Goal: Task Accomplishment & Management: Use online tool/utility

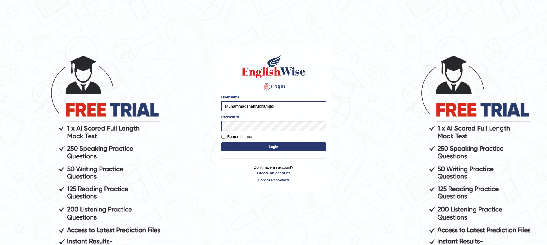
click at [245, 149] on button "Login" at bounding box center [273, 147] width 104 height 9
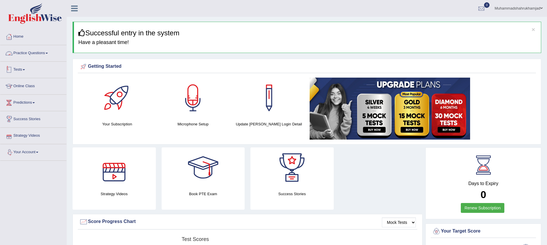
click at [17, 69] on link "Tests" at bounding box center [33, 69] width 66 height 15
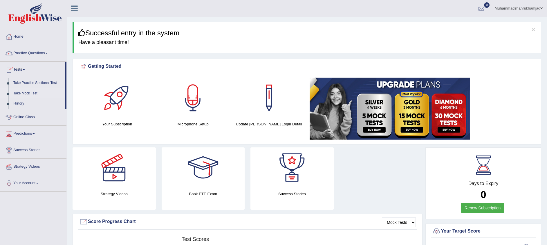
click at [30, 92] on link "Take Mock Test" at bounding box center [38, 93] width 54 height 10
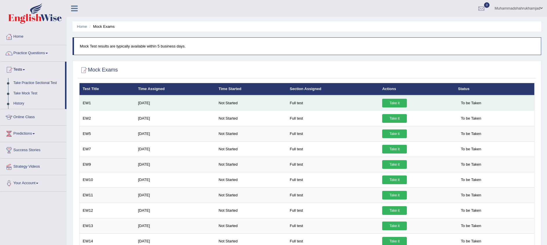
click at [387, 101] on link "Take it" at bounding box center [394, 103] width 25 height 9
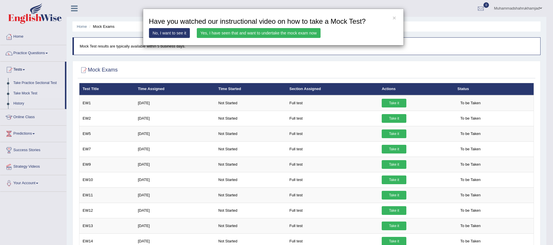
click at [279, 37] on link "Yes, I have seen that and want to undertake the mock exam now" at bounding box center [259, 33] width 124 height 10
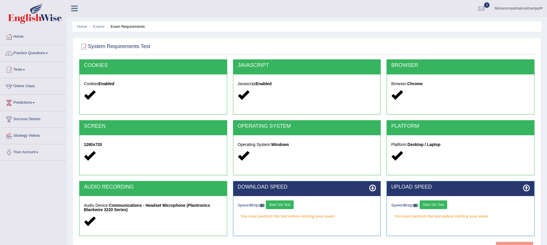
scroll to position [44, 0]
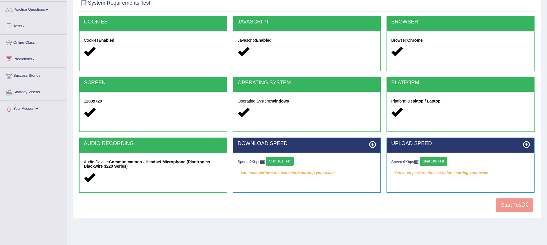
click at [293, 163] on button "Start 10s Test" at bounding box center [280, 161] width 28 height 9
click at [299, 160] on button "Start 10s Test" at bounding box center [286, 161] width 28 height 9
click at [439, 160] on button "Start 10s Test" at bounding box center [433, 161] width 28 height 9
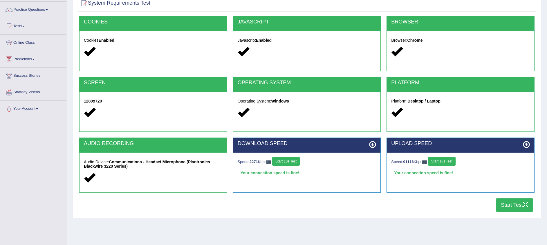
click at [509, 204] on button "Start Test" at bounding box center [514, 205] width 37 height 13
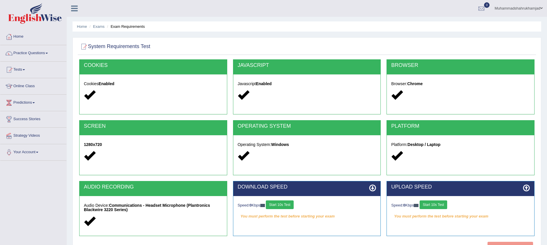
drag, startPoint x: 0, startPoint y: 0, endPoint x: 19, endPoint y: 39, distance: 43.1
click at [19, 39] on link "Home" at bounding box center [33, 36] width 66 height 15
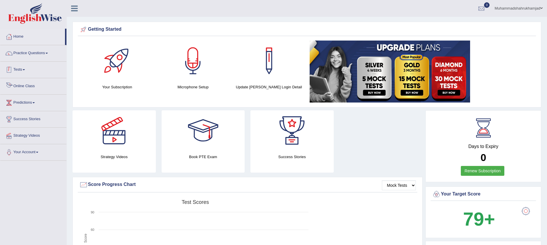
click at [12, 70] on div at bounding box center [9, 70] width 9 height 9
click at [23, 93] on link "Take Mock Test" at bounding box center [38, 93] width 54 height 10
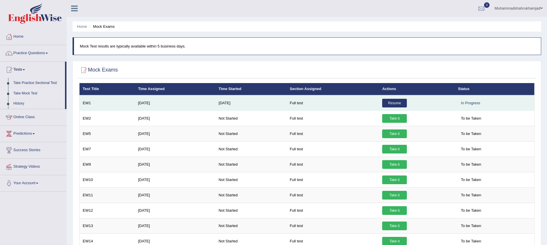
click at [394, 102] on link "Resume" at bounding box center [394, 103] width 25 height 9
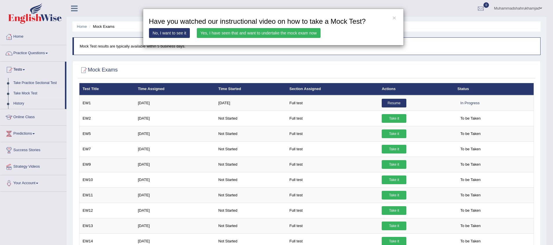
click at [225, 34] on link "Yes, I have seen that and want to undertake the mock exam now" at bounding box center [259, 33] width 124 height 10
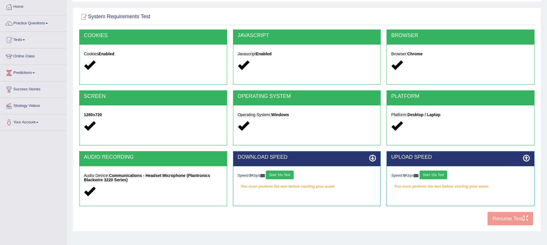
scroll to position [44, 0]
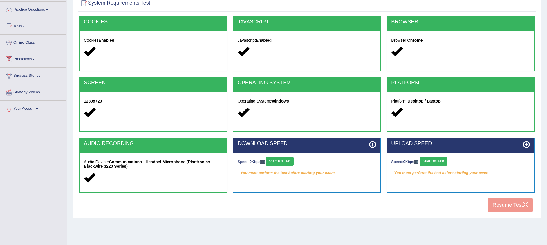
click at [288, 158] on button "Start 10s Test" at bounding box center [280, 161] width 28 height 9
click at [432, 164] on button "Start 10s Test" at bounding box center [433, 161] width 28 height 9
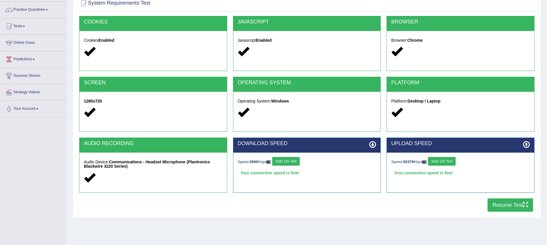
click at [494, 205] on button "Resume Test" at bounding box center [510, 205] width 46 height 13
